Goal: Task Accomplishment & Management: Complete application form

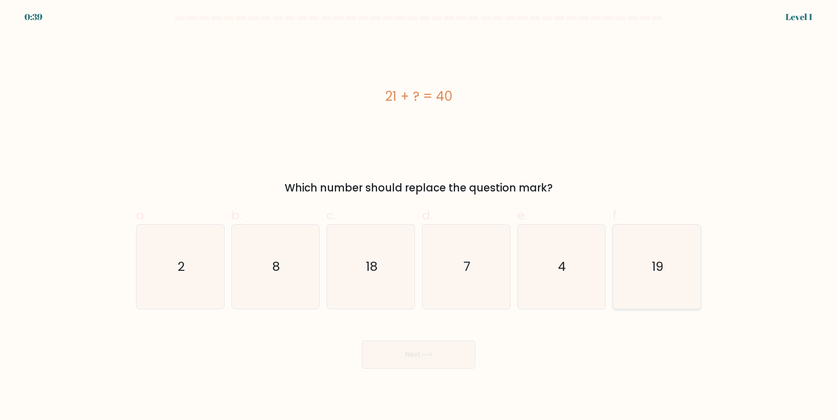
click at [693, 288] on icon "19" at bounding box center [657, 267] width 84 height 84
click at [419, 216] on input "f. 19" at bounding box center [419, 213] width 0 height 6
radio input "true"
click at [461, 361] on button "Next" at bounding box center [418, 354] width 113 height 28
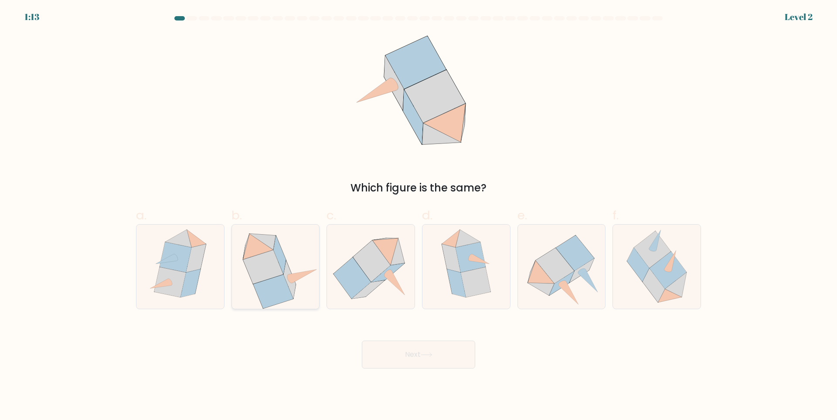
click at [284, 288] on icon at bounding box center [273, 292] width 40 height 34
click at [419, 216] on input "b." at bounding box center [419, 213] width 0 height 6
radio input "true"
click at [370, 351] on button "Next" at bounding box center [418, 354] width 113 height 28
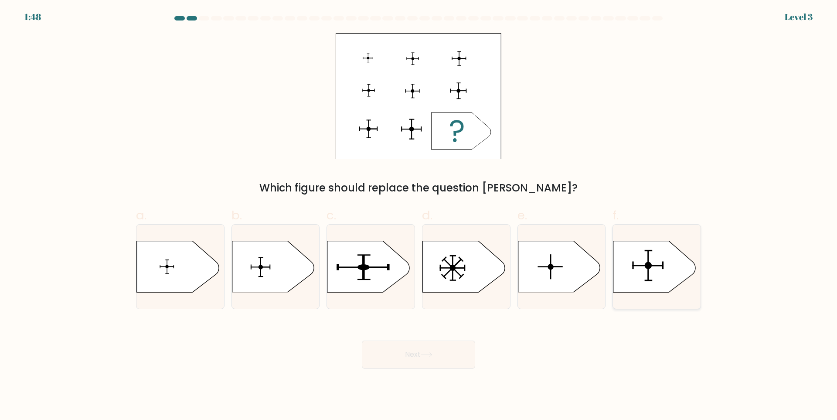
click at [630, 283] on icon at bounding box center [654, 266] width 82 height 51
click at [419, 216] on input "f." at bounding box center [419, 213] width 0 height 6
radio input "true"
click at [416, 351] on button "Next" at bounding box center [418, 354] width 113 height 28
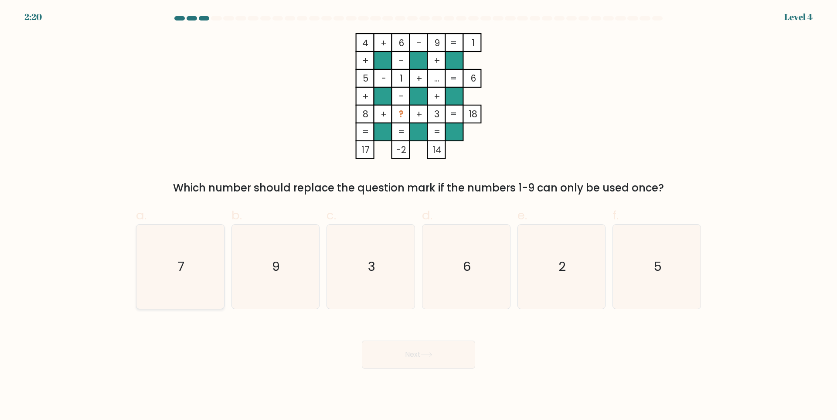
click at [164, 284] on icon "7" at bounding box center [180, 267] width 84 height 84
click at [419, 216] on input "a. 7" at bounding box center [419, 213] width 0 height 6
radio input "true"
click at [395, 357] on button "Next" at bounding box center [418, 354] width 113 height 28
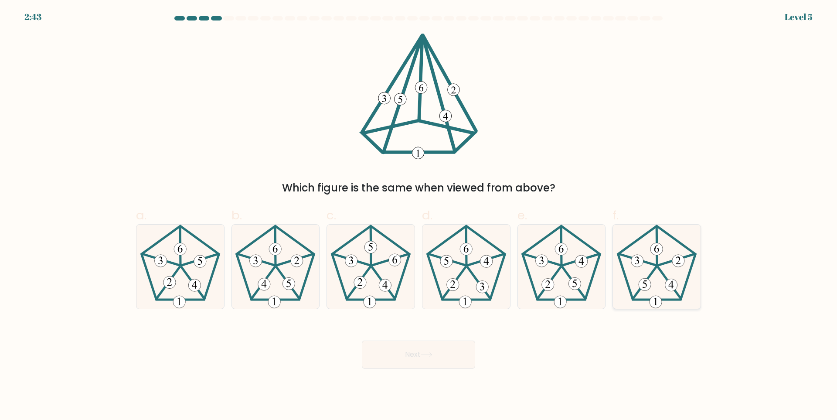
click at [638, 291] on 439 at bounding box center [645, 283] width 24 height 32
click at [419, 216] on input "f." at bounding box center [419, 213] width 0 height 6
radio input "true"
click at [418, 364] on button "Next" at bounding box center [418, 354] width 113 height 28
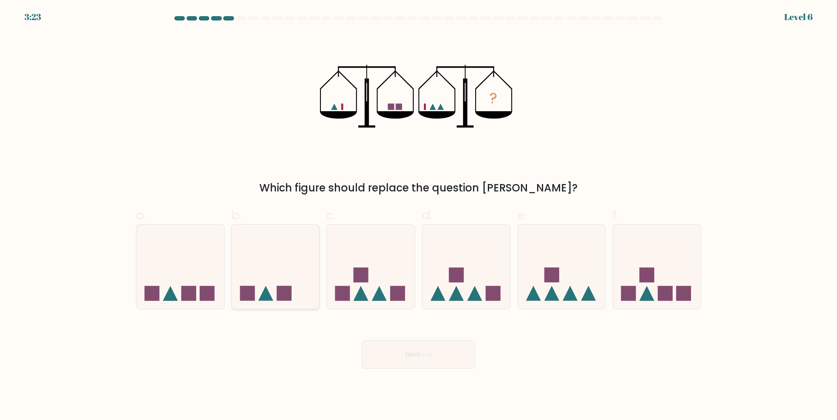
click at [267, 286] on icon at bounding box center [276, 267] width 88 height 72
click at [419, 216] on input "b." at bounding box center [419, 213] width 0 height 6
radio input "true"
click at [425, 354] on icon at bounding box center [427, 354] width 12 height 5
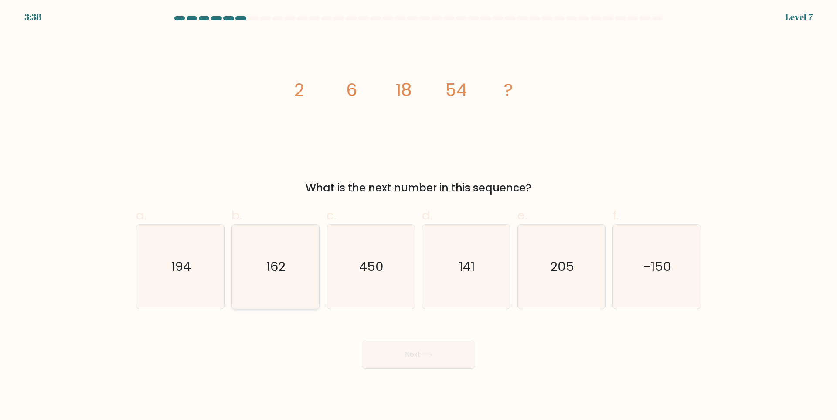
click at [264, 294] on icon "162" at bounding box center [275, 267] width 84 height 84
click at [419, 216] on input "b. 162" at bounding box center [419, 213] width 0 height 6
radio input "true"
click at [385, 351] on button "Next" at bounding box center [418, 354] width 113 height 28
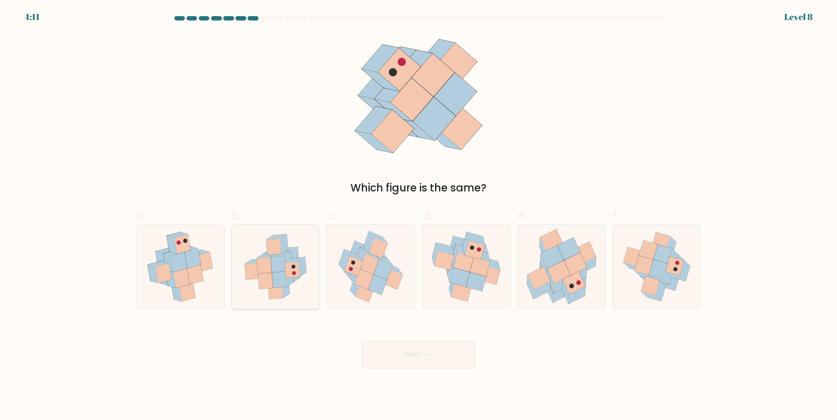
click at [309, 272] on icon at bounding box center [275, 267] width 80 height 84
click at [419, 216] on input "b." at bounding box center [419, 213] width 0 height 6
radio input "true"
click at [444, 280] on icon at bounding box center [466, 266] width 88 height 83
click at [419, 216] on input "d." at bounding box center [419, 213] width 0 height 6
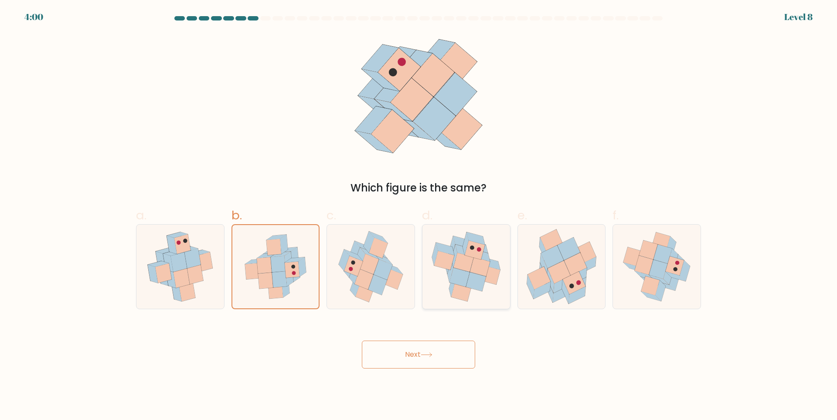
radio input "true"
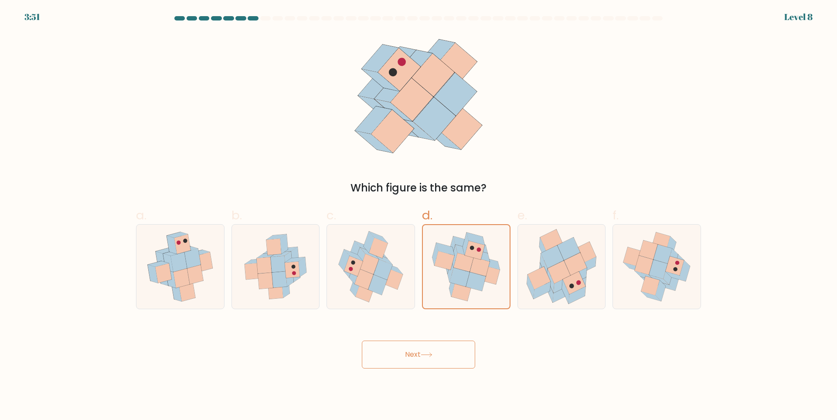
click at [427, 360] on button "Next" at bounding box center [418, 354] width 113 height 28
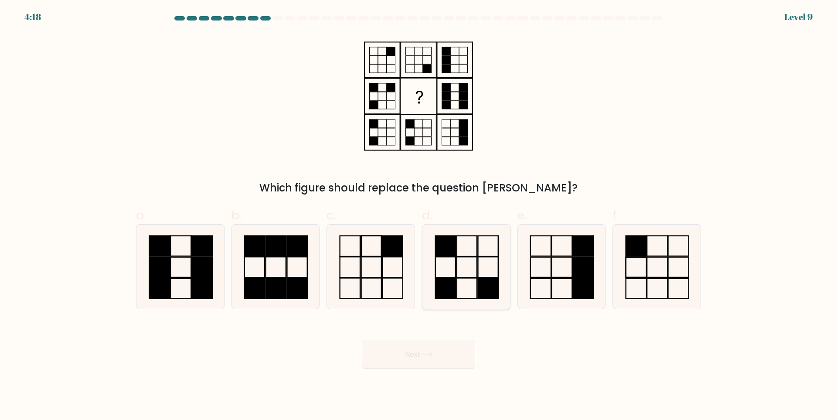
click at [474, 289] on icon at bounding box center [466, 267] width 84 height 84
click at [419, 216] on input "d." at bounding box center [419, 213] width 0 height 6
radio input "true"
click at [424, 356] on icon at bounding box center [427, 354] width 12 height 5
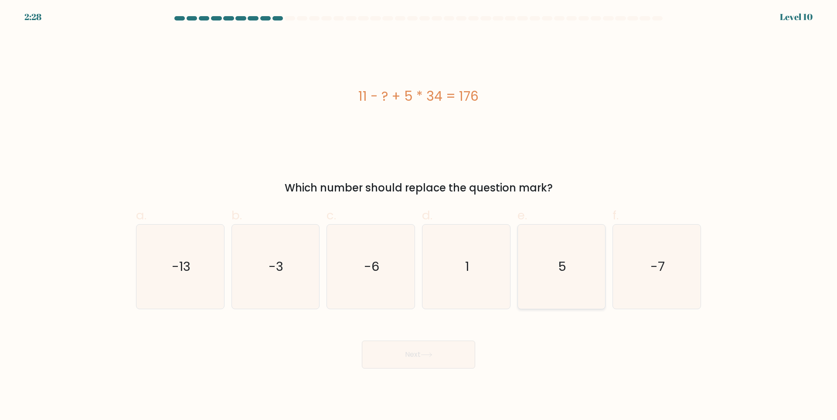
click at [558, 289] on icon "5" at bounding box center [561, 267] width 84 height 84
click at [419, 216] on input "e. 5" at bounding box center [419, 213] width 0 height 6
radio input "true"
click at [429, 355] on icon at bounding box center [426, 355] width 10 height 4
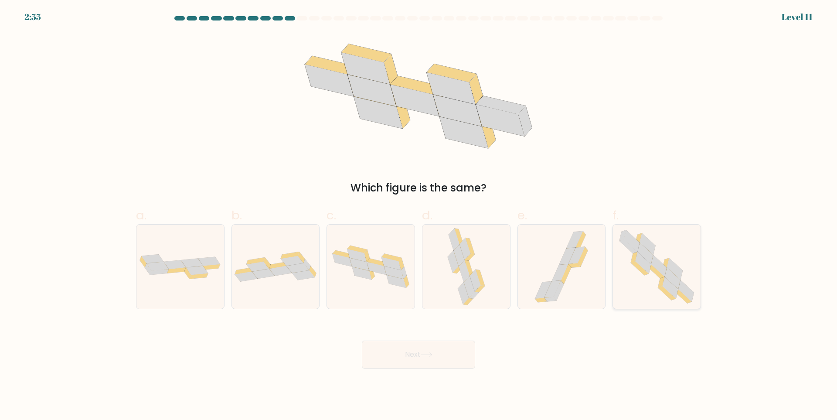
click at [628, 256] on icon at bounding box center [657, 267] width 86 height 84
click at [419, 216] on input "f." at bounding box center [419, 213] width 0 height 6
radio input "true"
click at [447, 355] on button "Next" at bounding box center [418, 354] width 113 height 28
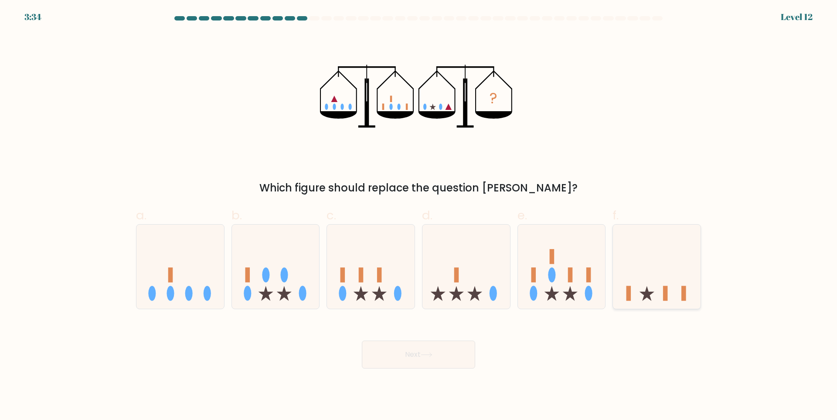
click at [669, 294] on icon at bounding box center [657, 267] width 88 height 72
click at [419, 216] on input "f." at bounding box center [419, 213] width 0 height 6
radio input "true"
click at [391, 367] on button "Next" at bounding box center [418, 354] width 113 height 28
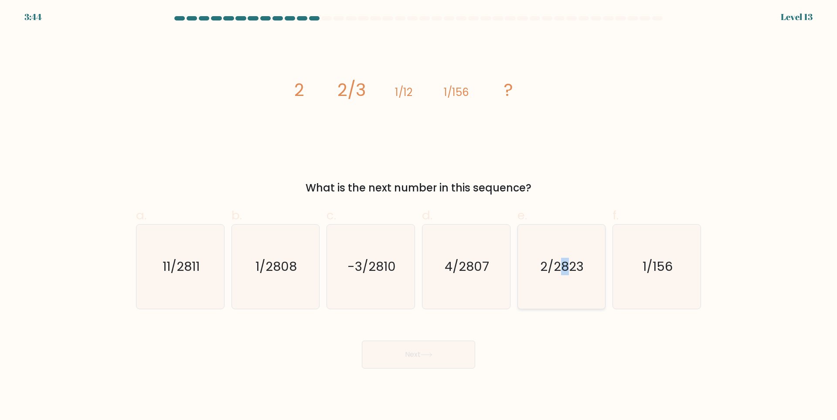
click at [565, 275] on text "2/2823" at bounding box center [563, 266] width 44 height 17
click at [484, 294] on icon "4/2807" at bounding box center [466, 267] width 84 height 84
click at [419, 216] on input "d. 4/2807" at bounding box center [419, 213] width 0 height 6
radio input "true"
click at [369, 283] on icon "-3/2810" at bounding box center [371, 267] width 84 height 84
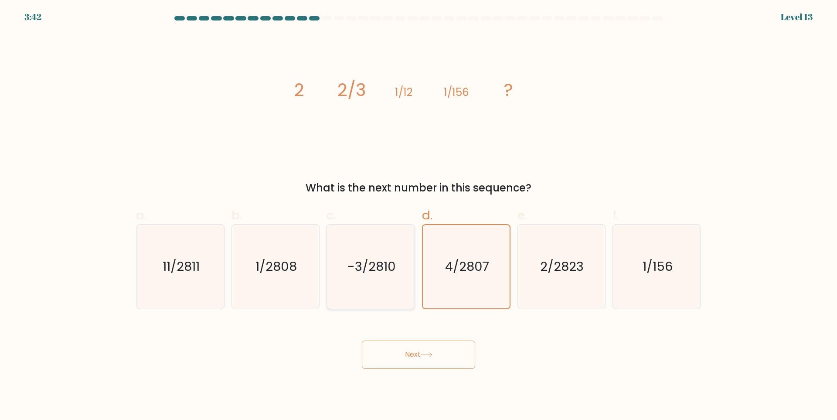
click at [419, 216] on input "c. -3/2810" at bounding box center [419, 213] width 0 height 6
radio input "true"
click at [285, 285] on icon "1/2808" at bounding box center [275, 267] width 84 height 84
click at [419, 216] on input "b. 1/2808" at bounding box center [419, 213] width 0 height 6
radio input "true"
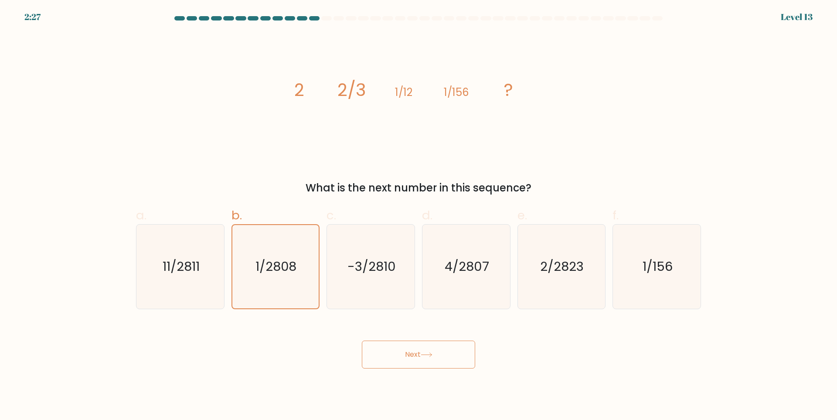
click at [444, 357] on button "Next" at bounding box center [418, 354] width 113 height 28
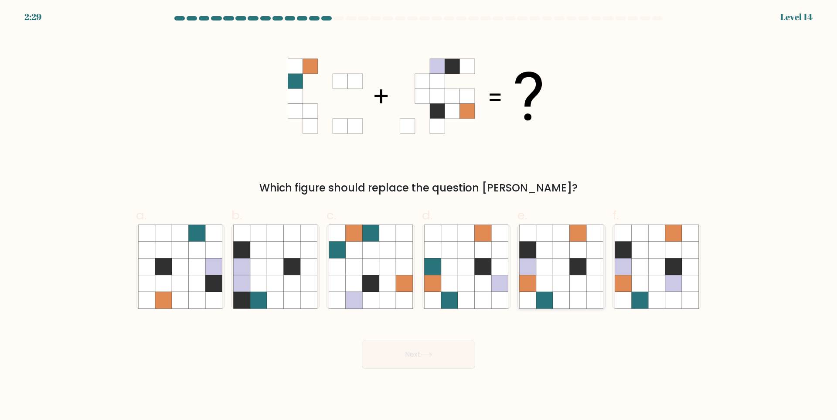
click at [543, 290] on icon at bounding box center [544, 283] width 17 height 17
click at [419, 216] on input "e." at bounding box center [419, 213] width 0 height 6
radio input "true"
drag, startPoint x: 422, startPoint y: 371, endPoint x: 424, endPoint y: 360, distance: 12.1
click at [422, 371] on body "2:28 Level 14" at bounding box center [418, 210] width 837 height 420
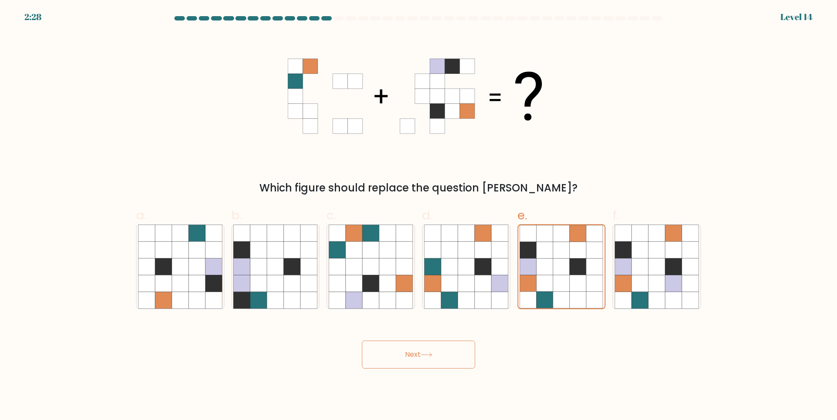
click at [424, 360] on button "Next" at bounding box center [418, 354] width 113 height 28
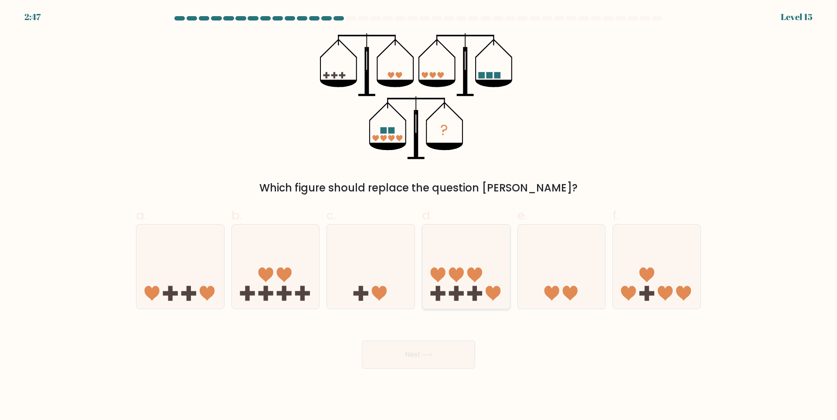
click at [483, 296] on icon at bounding box center [466, 267] width 88 height 72
click at [419, 216] on input "d." at bounding box center [419, 213] width 0 height 6
radio input "true"
click at [443, 352] on button "Next" at bounding box center [418, 354] width 113 height 28
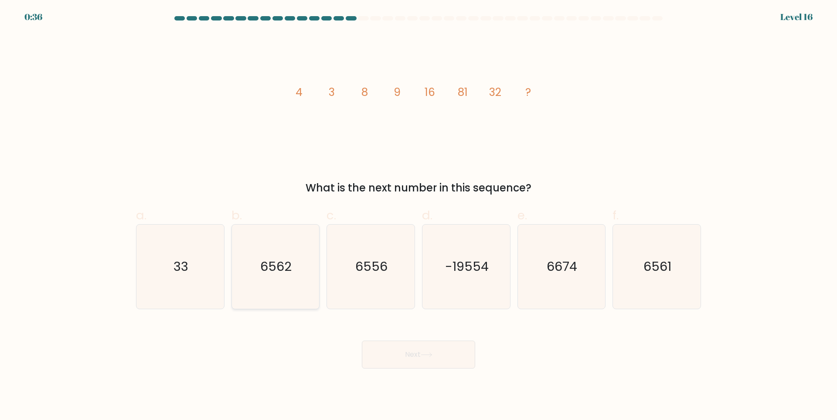
click at [291, 301] on icon "6562" at bounding box center [275, 267] width 84 height 84
click at [419, 216] on input "b. 6562" at bounding box center [419, 213] width 0 height 6
radio input "true"
click at [408, 360] on button "Next" at bounding box center [418, 354] width 113 height 28
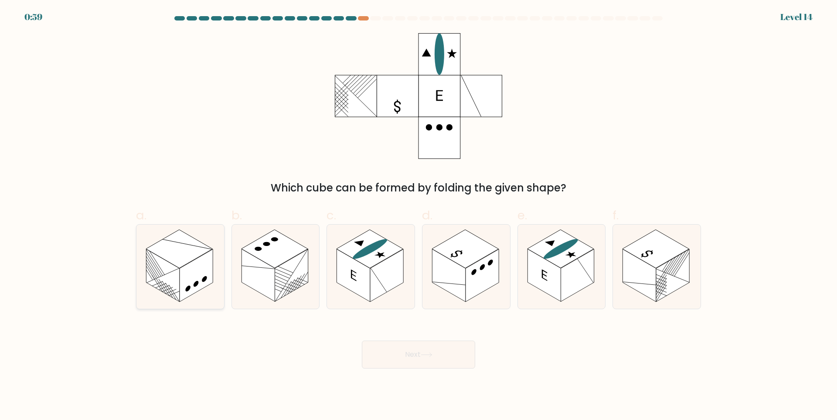
click at [208, 289] on icon at bounding box center [180, 267] width 88 height 84
click at [419, 216] on input "a." at bounding box center [419, 213] width 0 height 6
radio input "true"
click at [405, 358] on button "Next" at bounding box center [418, 354] width 113 height 28
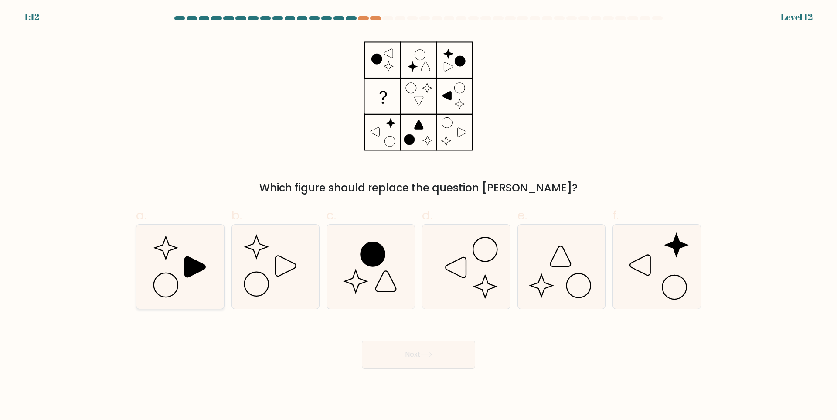
click at [186, 273] on icon at bounding box center [195, 267] width 20 height 20
click at [419, 216] on input "a." at bounding box center [419, 213] width 0 height 6
radio input "true"
click at [411, 357] on button "Next" at bounding box center [418, 354] width 113 height 28
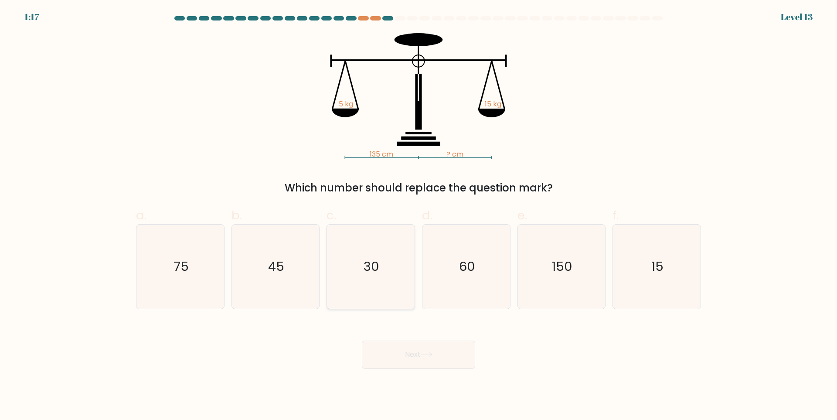
click at [404, 271] on icon "30" at bounding box center [371, 267] width 84 height 84
click at [419, 216] on input "c. 30" at bounding box center [419, 213] width 0 height 6
radio input "true"
click at [449, 356] on button "Next" at bounding box center [418, 354] width 113 height 28
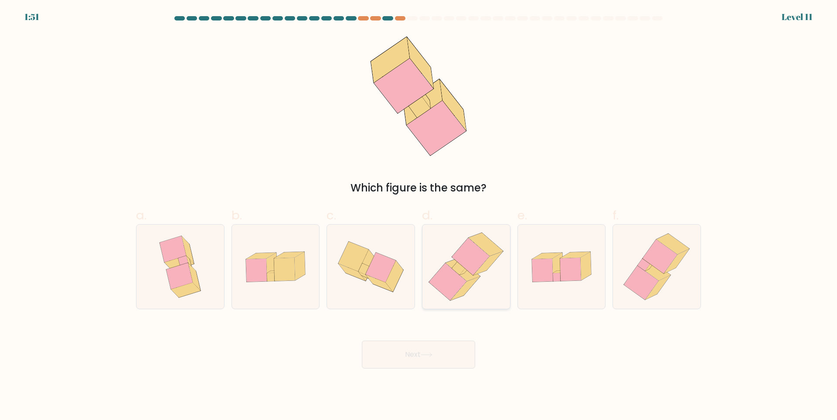
click at [452, 292] on icon at bounding box center [447, 281] width 37 height 37
click at [419, 216] on input "d." at bounding box center [419, 213] width 0 height 6
radio input "true"
click at [406, 355] on button "Next" at bounding box center [418, 354] width 113 height 28
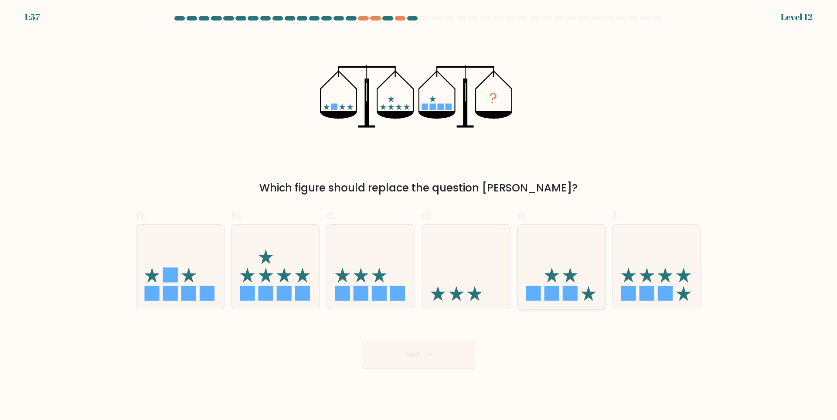
click at [538, 296] on rect at bounding box center [533, 293] width 15 height 15
click at [419, 216] on input "e." at bounding box center [419, 213] width 0 height 6
radio input "true"
click at [417, 348] on button "Next" at bounding box center [418, 354] width 113 height 28
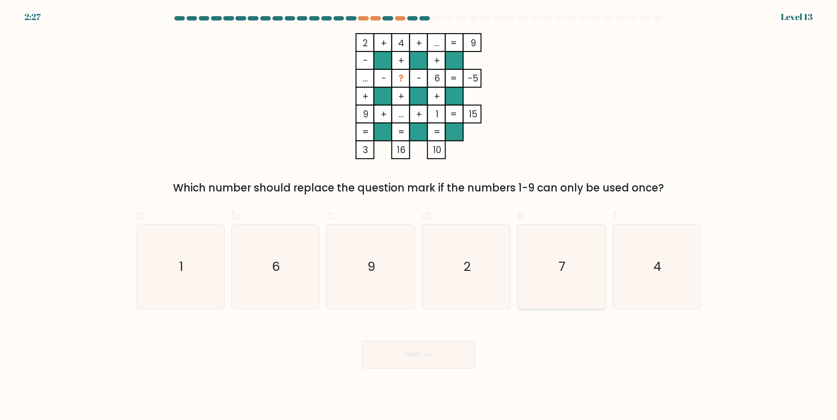
click at [535, 262] on icon "7" at bounding box center [561, 267] width 84 height 84
click at [419, 216] on input "e. 7" at bounding box center [419, 213] width 0 height 6
radio input "true"
click at [422, 373] on body "2:26 Level 13" at bounding box center [418, 210] width 837 height 420
click at [424, 363] on button "Next" at bounding box center [418, 354] width 113 height 28
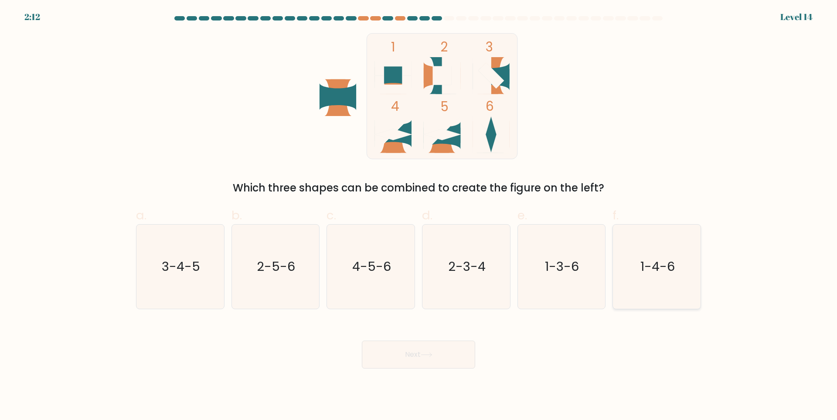
click at [638, 282] on icon "1-4-6" at bounding box center [657, 267] width 84 height 84
click at [419, 216] on input "f. 1-4-6" at bounding box center [419, 213] width 0 height 6
radio input "true"
click at [280, 293] on icon "2-5-6" at bounding box center [275, 267] width 84 height 84
click at [419, 216] on input "b. 2-5-6" at bounding box center [419, 213] width 0 height 6
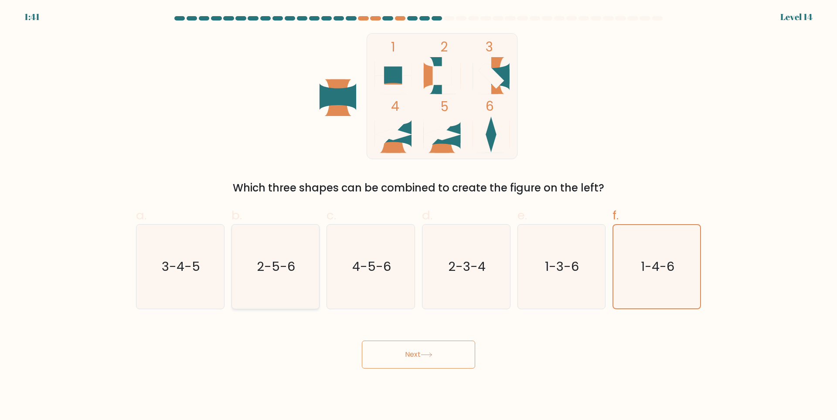
radio input "true"
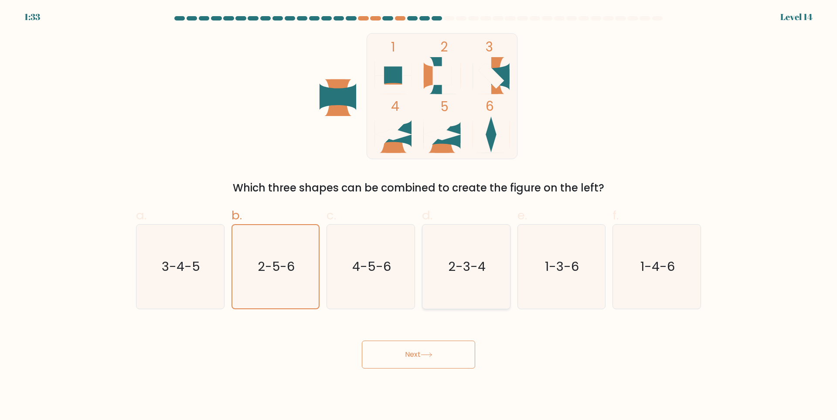
click at [492, 274] on icon "2-3-4" at bounding box center [466, 267] width 84 height 84
click at [419, 216] on input "d. 2-3-4" at bounding box center [419, 213] width 0 height 6
radio input "true"
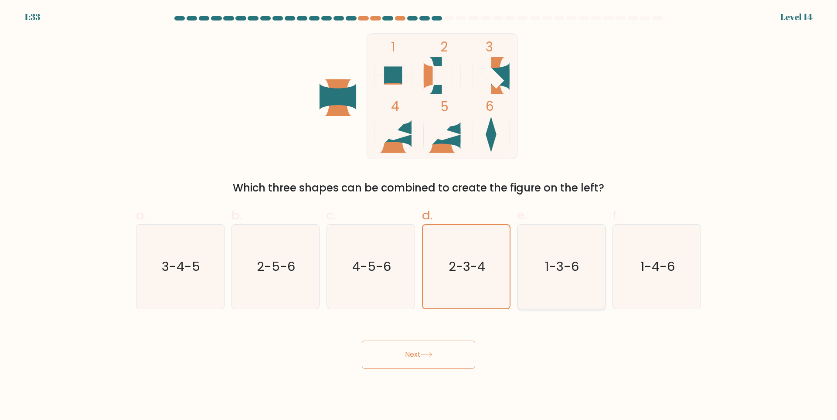
click at [535, 278] on icon "1-3-6" at bounding box center [561, 267] width 84 height 84
click at [419, 216] on input "e. 1-3-6" at bounding box center [419, 213] width 0 height 6
radio input "true"
click at [423, 278] on div "2-3-4" at bounding box center [466, 266] width 89 height 85
click at [419, 216] on input "d. 2-3-4" at bounding box center [419, 213] width 0 height 6
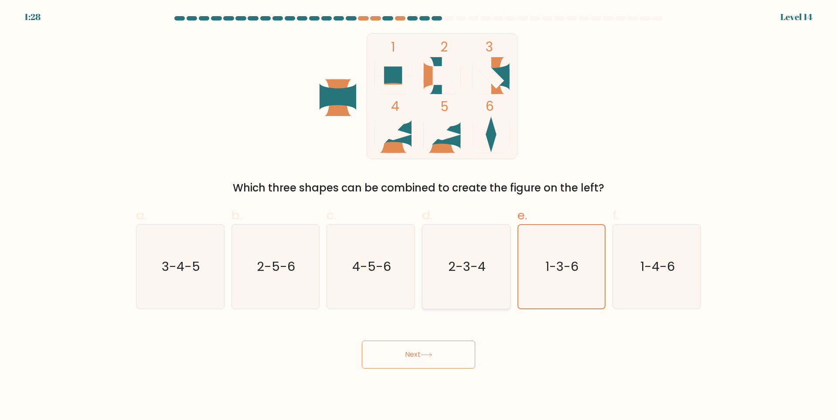
radio input "true"
click at [571, 293] on icon "1-3-6" at bounding box center [561, 267] width 84 height 84
click at [419, 216] on input "e. 1-3-6" at bounding box center [419, 213] width 0 height 6
radio input "true"
click at [426, 353] on button "Next" at bounding box center [418, 354] width 113 height 28
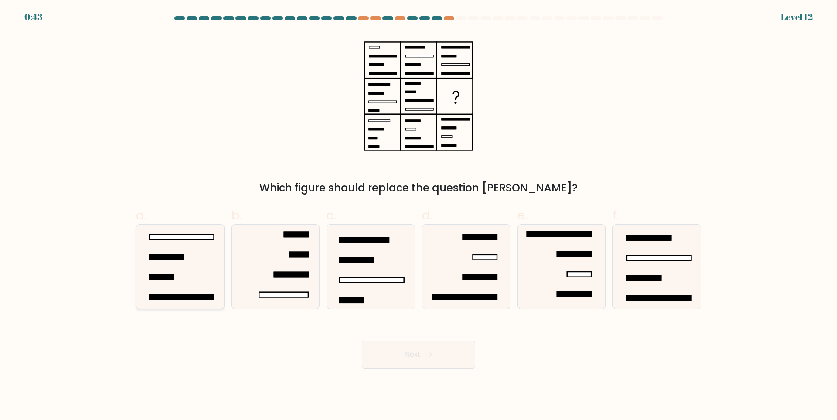
drag, startPoint x: 162, startPoint y: 279, endPoint x: 193, endPoint y: 292, distance: 33.4
click at [166, 279] on rect at bounding box center [162, 277] width 24 height 5
click at [419, 216] on input "a." at bounding box center [419, 213] width 0 height 6
radio input "true"
click at [384, 351] on button "Next" at bounding box center [418, 354] width 113 height 28
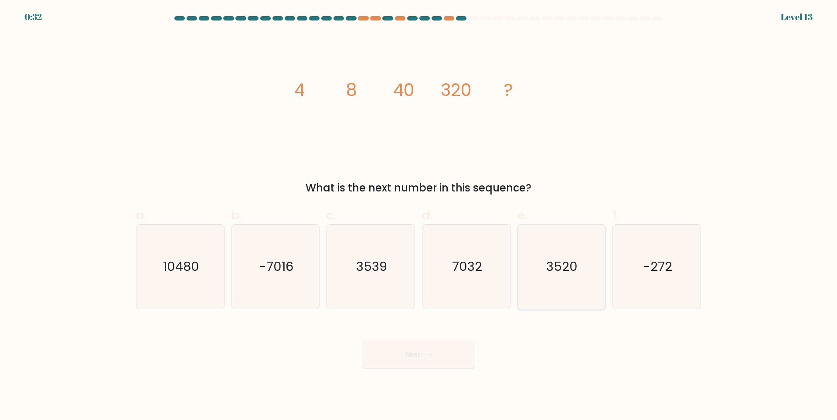
click at [553, 271] on text "3520" at bounding box center [562, 266] width 31 height 17
click at [419, 216] on input "e. 3520" at bounding box center [419, 213] width 0 height 6
radio input "true"
click at [405, 364] on button "Next" at bounding box center [418, 354] width 113 height 28
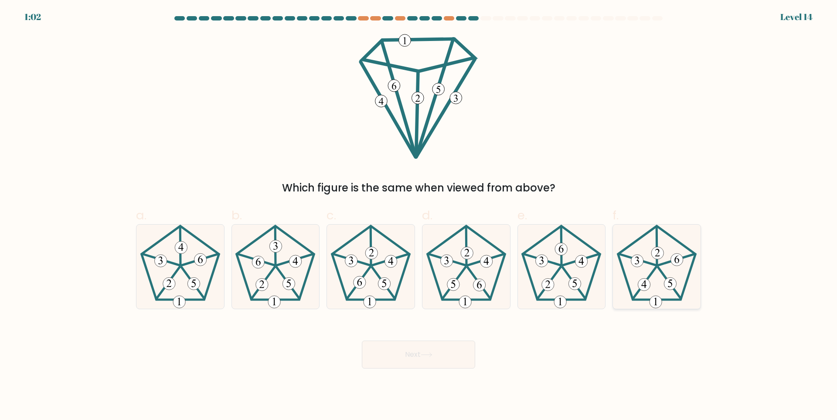
click at [639, 270] on icon at bounding box center [657, 267] width 84 height 84
click at [419, 216] on input "f." at bounding box center [419, 213] width 0 height 6
radio input "true"
click at [468, 285] on icon at bounding box center [466, 267] width 84 height 84
click at [419, 216] on input "d." at bounding box center [419, 213] width 0 height 6
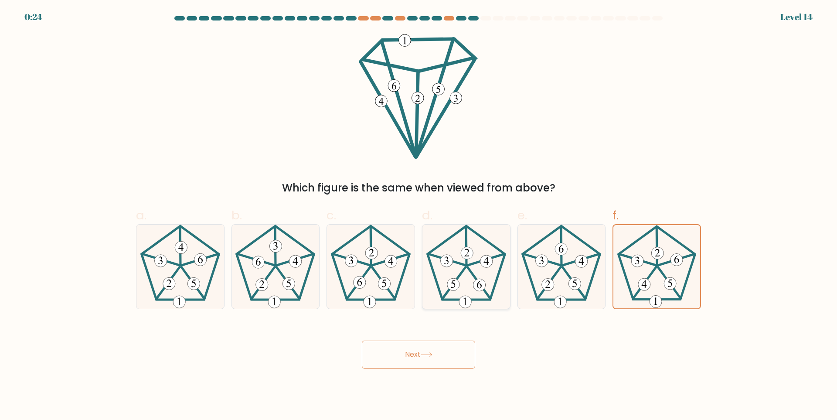
radio input "true"
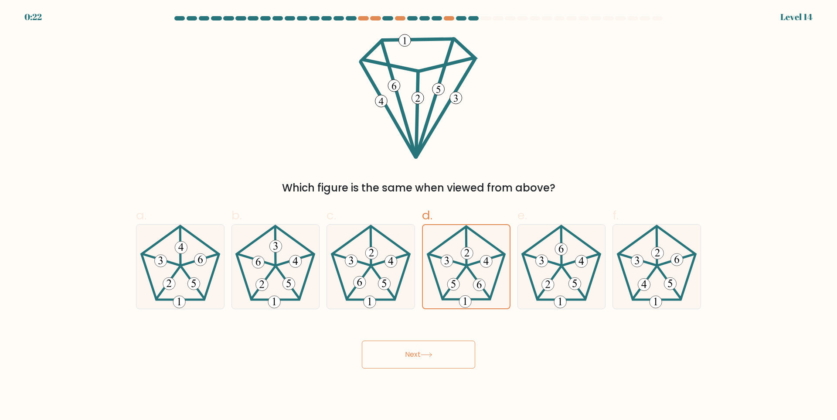
click at [446, 353] on button "Next" at bounding box center [418, 354] width 113 height 28
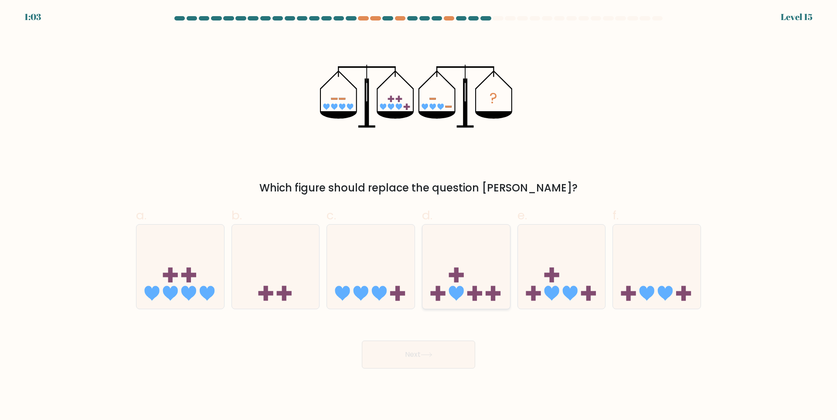
click at [483, 290] on icon at bounding box center [466, 267] width 88 height 72
click at [419, 216] on input "d." at bounding box center [419, 213] width 0 height 6
radio input "true"
click at [436, 351] on button "Next" at bounding box center [418, 354] width 113 height 28
